Goal: Book appointment/travel/reservation

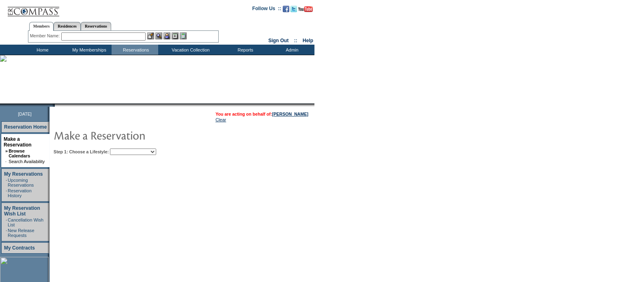
click at [156, 154] on select "Beach Leisure Metropolitan Mountain OIAL for Adventure OIAL for Couples OIAL fo…" at bounding box center [133, 152] width 46 height 6
select select "Leisure"
click at [124, 149] on select "Beach Leisure Metropolitan Mountain OIAL for Adventure OIAL for Couples OIAL fo…" at bounding box center [133, 152] width 46 height 6
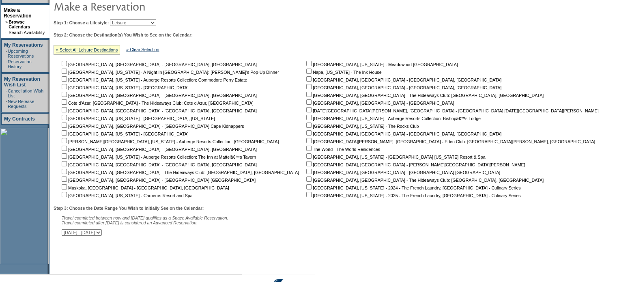
scroll to position [151, 0]
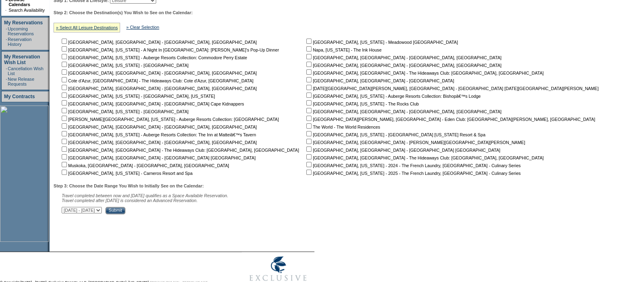
click at [307, 140] on input "checkbox" at bounding box center [309, 141] width 5 height 5
checkbox input "true"
click at [307, 156] on input "checkbox" at bounding box center [309, 156] width 5 height 5
checkbox input "true"
click at [307, 64] on input "checkbox" at bounding box center [309, 64] width 5 height 5
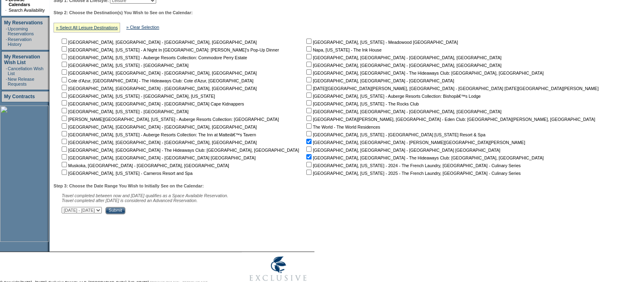
checkbox input "true"
click at [307, 71] on input "checkbox" at bounding box center [309, 71] width 5 height 5
checkbox input "true"
click at [67, 41] on input "checkbox" at bounding box center [64, 41] width 5 height 5
checkbox input "true"
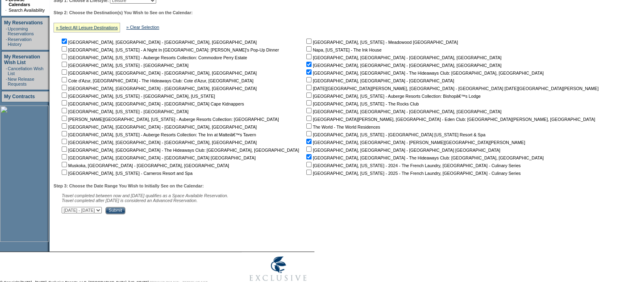
click at [67, 74] on input "checkbox" at bounding box center [64, 71] width 5 height 5
checkbox input "true"
click at [67, 80] on input "checkbox" at bounding box center [64, 79] width 5 height 5
checkbox input "true"
click at [67, 140] on input "checkbox" at bounding box center [64, 141] width 5 height 5
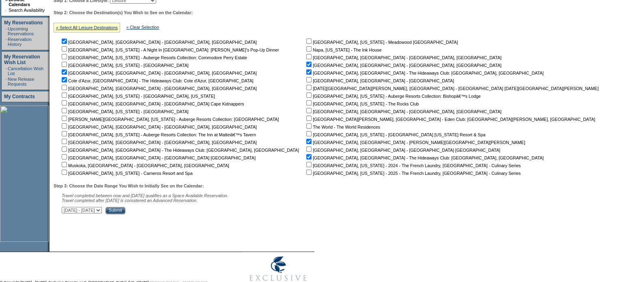
checkbox input "true"
click at [102, 211] on select "[DATE] - [DATE] [DATE] - [DATE] [DATE] - [DATE] [DATE] - [DATE] [DATE] - [DATE]…" at bounding box center [82, 210] width 40 height 6
select select "[DATE]|[DATE]"
click at [66, 209] on select "[DATE] - [DATE] [DATE] - [DATE] [DATE] - [DATE] [DATE] - [DATE] [DATE] - [DATE]…" at bounding box center [82, 210] width 40 height 6
click at [125, 212] on input "Submit" at bounding box center [116, 210] width 20 height 7
